Goal: Check status: Check status

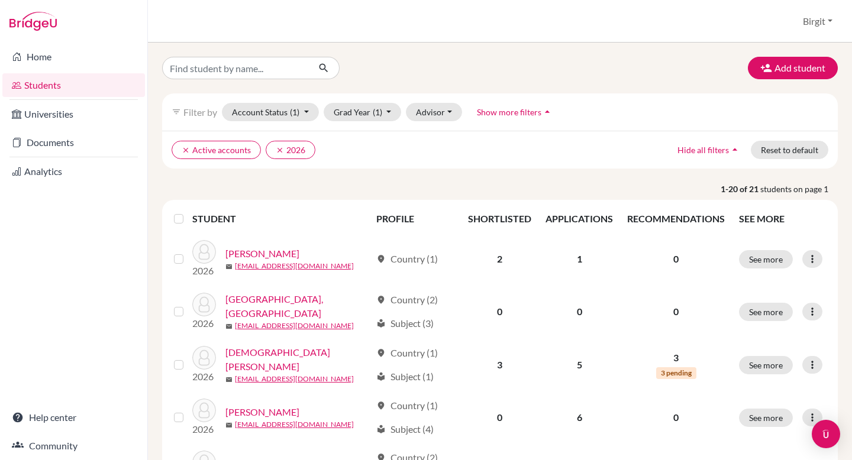
scroll to position [893, 0]
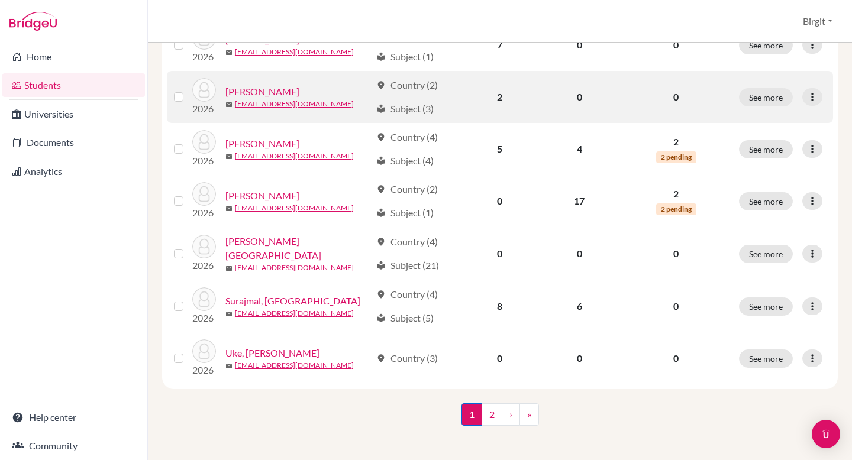
click at [247, 85] on link "[PERSON_NAME]" at bounding box center [262, 92] width 74 height 14
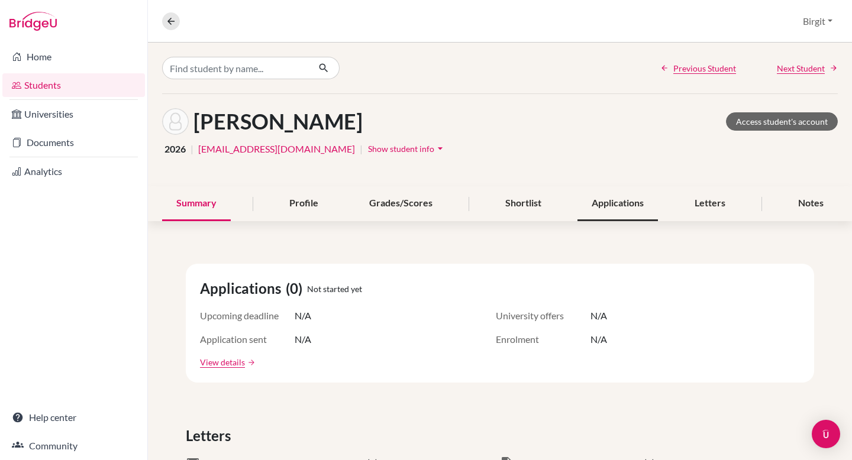
click at [616, 201] on div "Applications" at bounding box center [617, 203] width 80 height 35
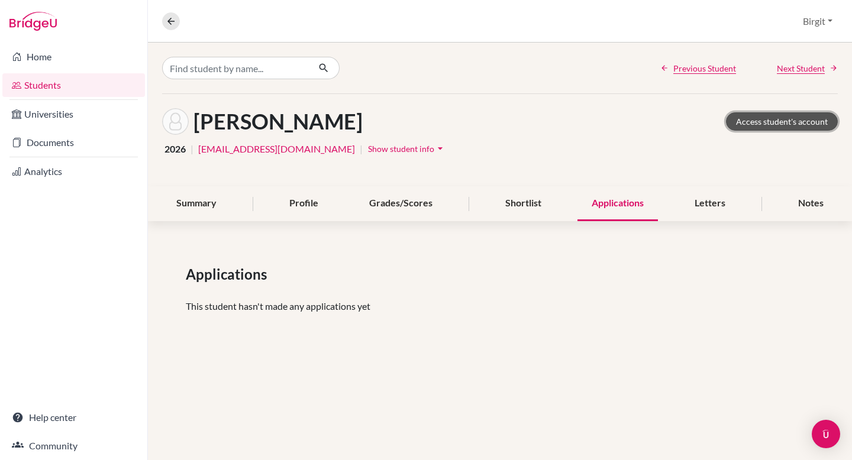
click at [788, 119] on link "Access student's account" at bounding box center [782, 121] width 112 height 18
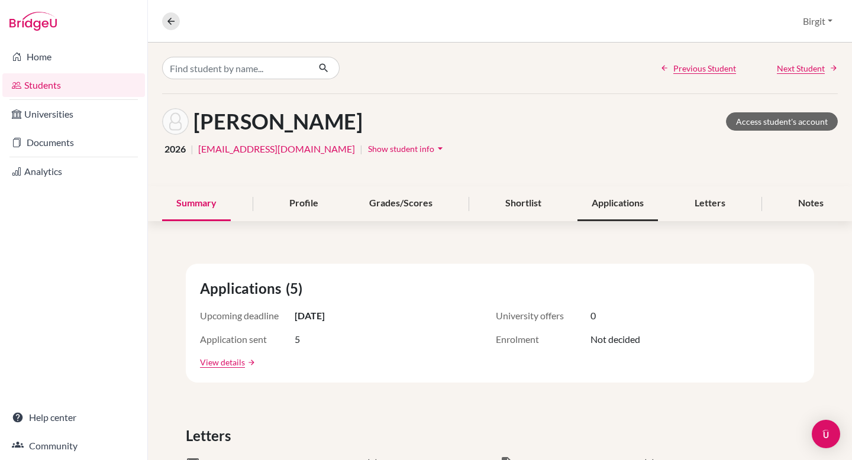
click at [610, 203] on div "Applications" at bounding box center [617, 203] width 80 height 35
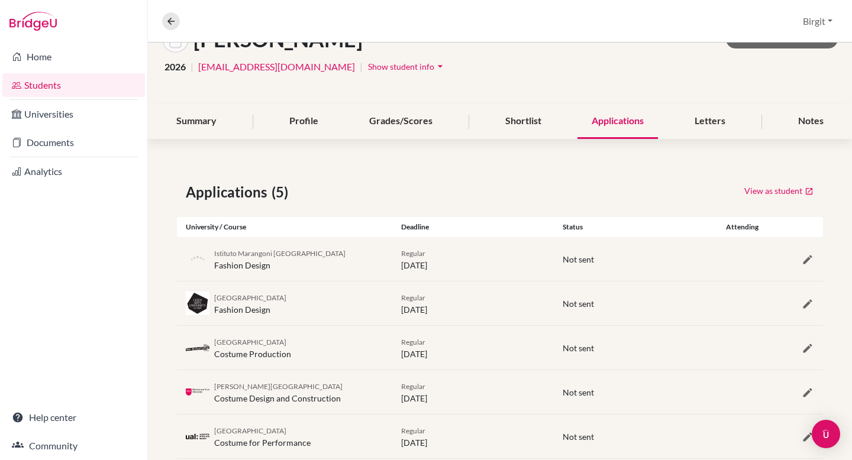
scroll to position [109, 0]
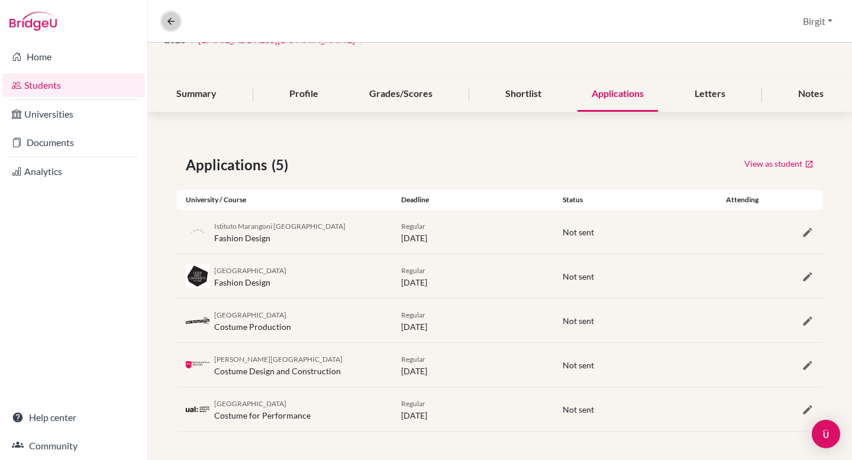
click at [177, 21] on button at bounding box center [171, 21] width 18 height 18
